Goal: Navigation & Orientation: Find specific page/section

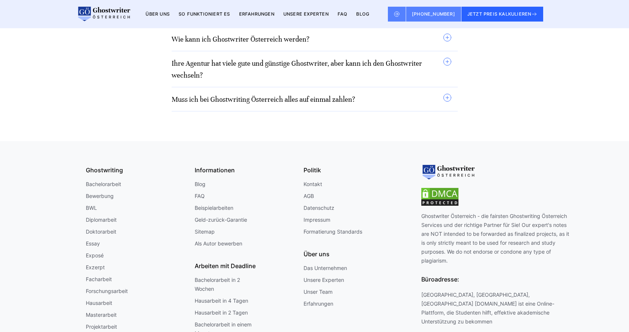
scroll to position [6573, 0]
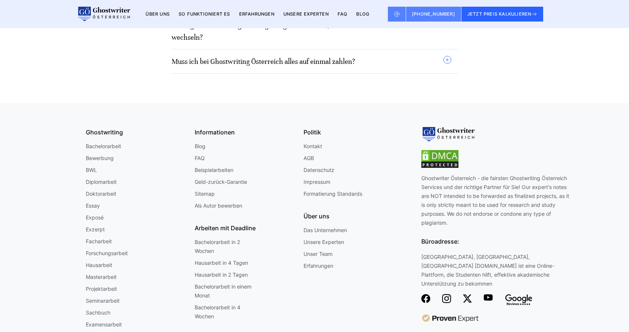
click at [310, 178] on link "Impressum" at bounding box center [317, 182] width 27 height 9
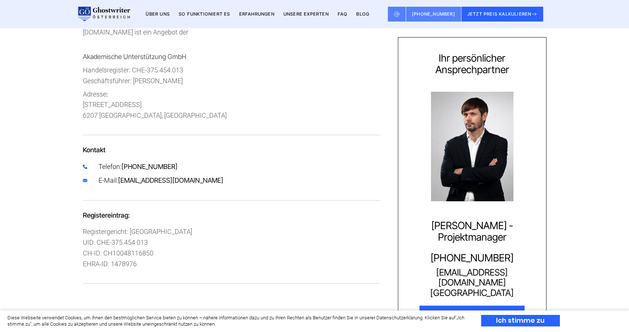
scroll to position [238, 0]
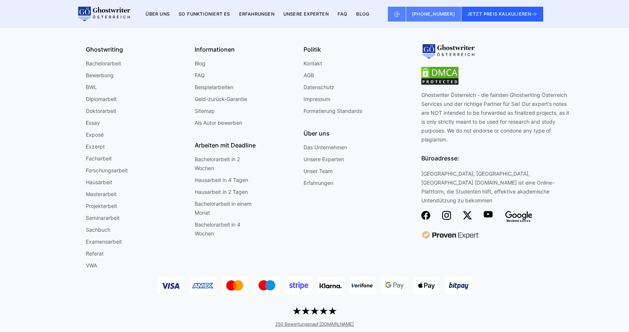
scroll to position [1847, 0]
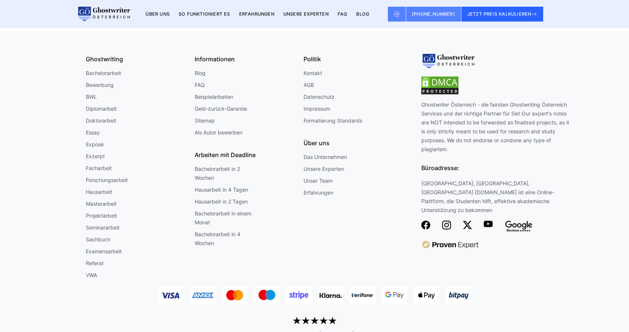
click at [310, 113] on link "Impressum" at bounding box center [317, 108] width 27 height 9
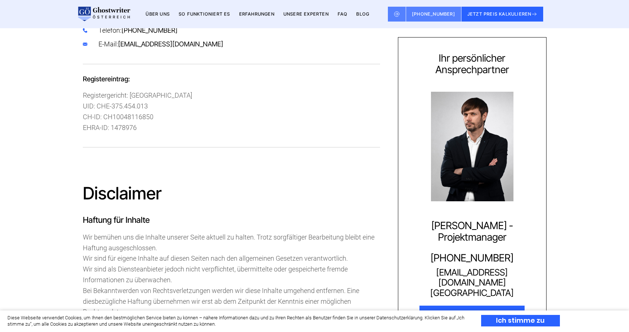
scroll to position [427, 0]
